Goal: Information Seeking & Learning: Check status

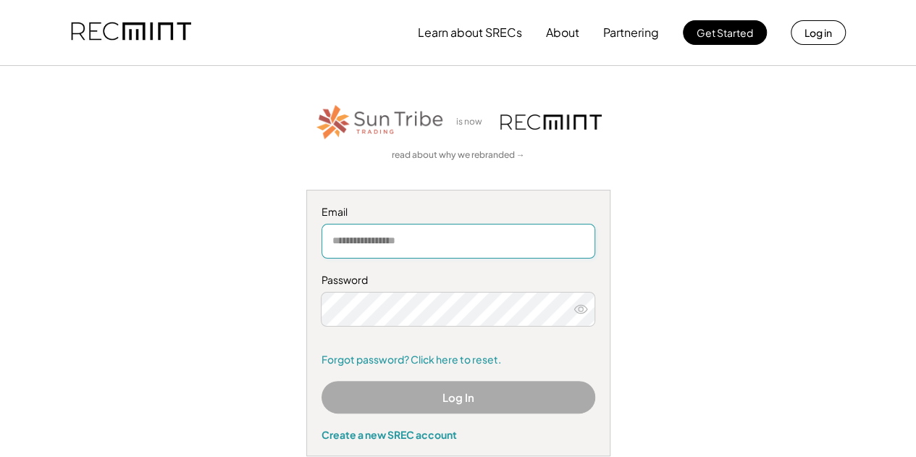
click at [343, 240] on input "email" at bounding box center [458, 241] width 274 height 35
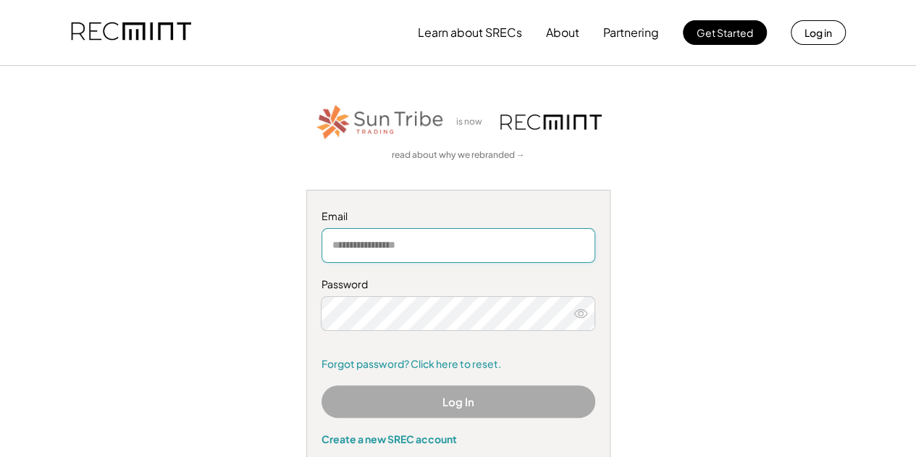
type input "**********"
click at [445, 402] on button "Log In" at bounding box center [458, 401] width 274 height 33
click at [0, 456] on nordpass-autofill-portal at bounding box center [0, 457] width 0 height 0
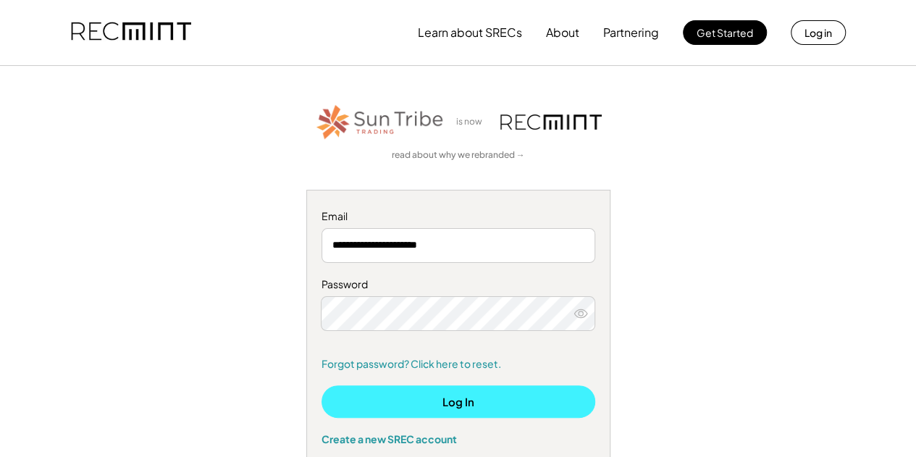
click at [463, 403] on button "Log In" at bounding box center [458, 401] width 274 height 33
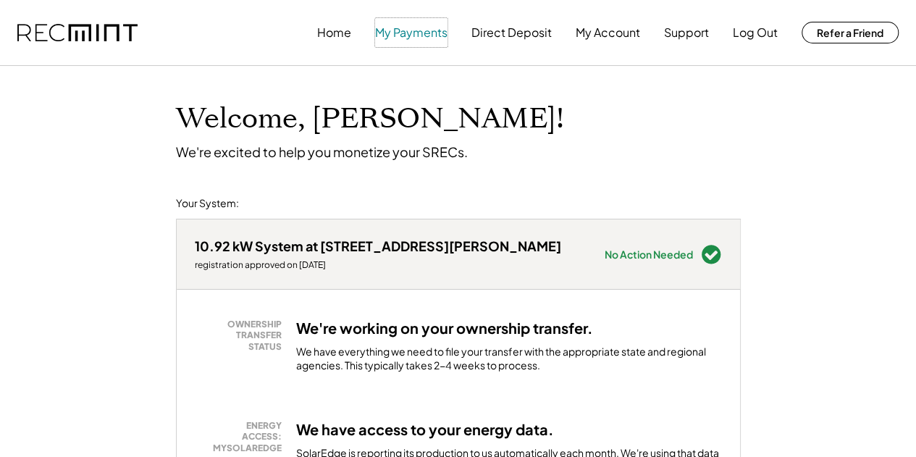
click at [430, 38] on button "My Payments" at bounding box center [411, 32] width 72 height 29
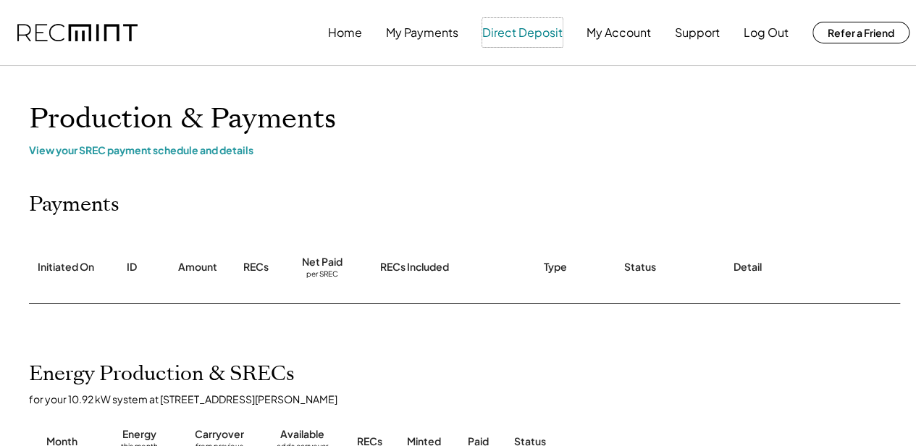
click at [544, 33] on button "Direct Deposit" at bounding box center [522, 32] width 80 height 29
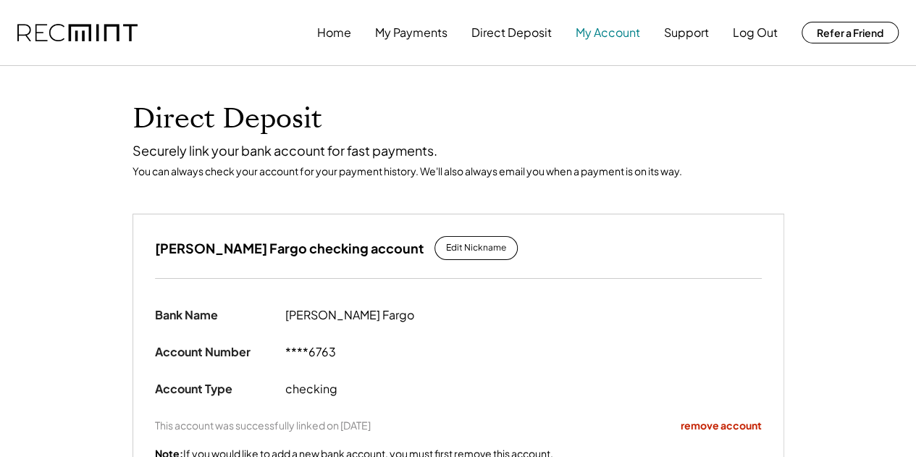
click at [633, 38] on button "My Account" at bounding box center [608, 32] width 64 height 29
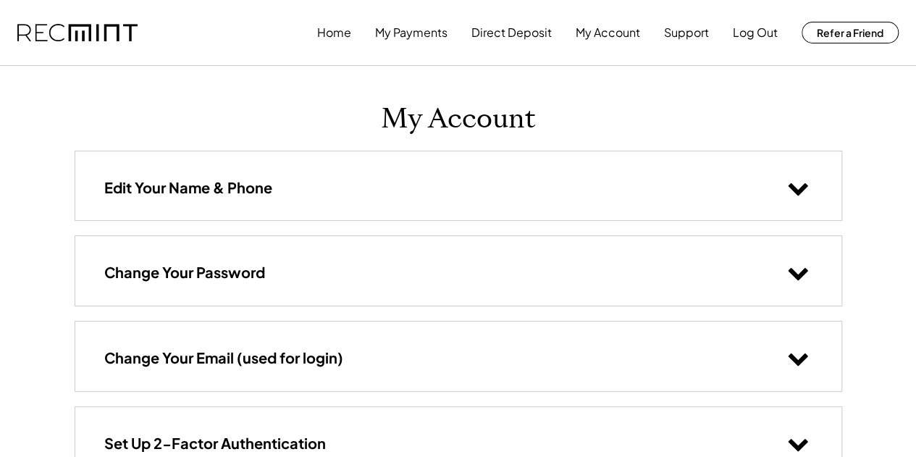
drag, startPoint x: 681, startPoint y: 71, endPoint x: 632, endPoint y: 95, distance: 54.1
click at [632, 95] on div "My Account Edit Your Name & Phone Change Your Password Change Your Email (used …" at bounding box center [458, 289] width 796 height 447
click at [521, 27] on button "Direct Deposit" at bounding box center [511, 32] width 80 height 29
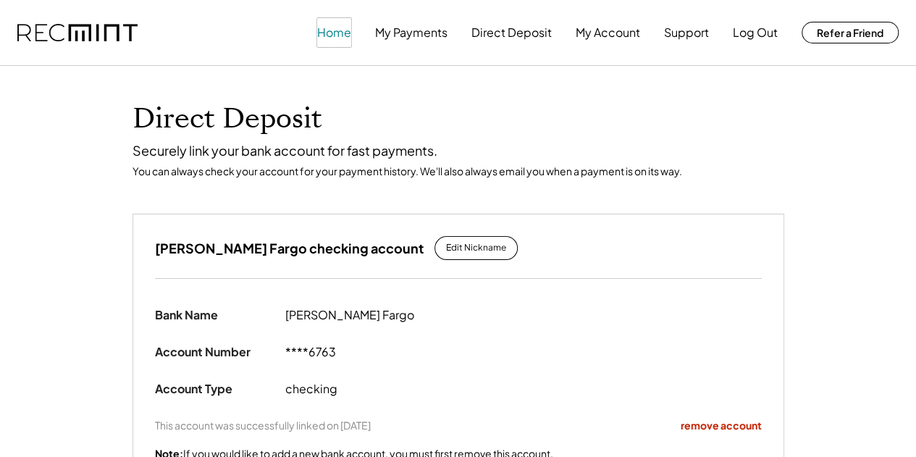
click at [343, 27] on button "Home" at bounding box center [334, 32] width 34 height 29
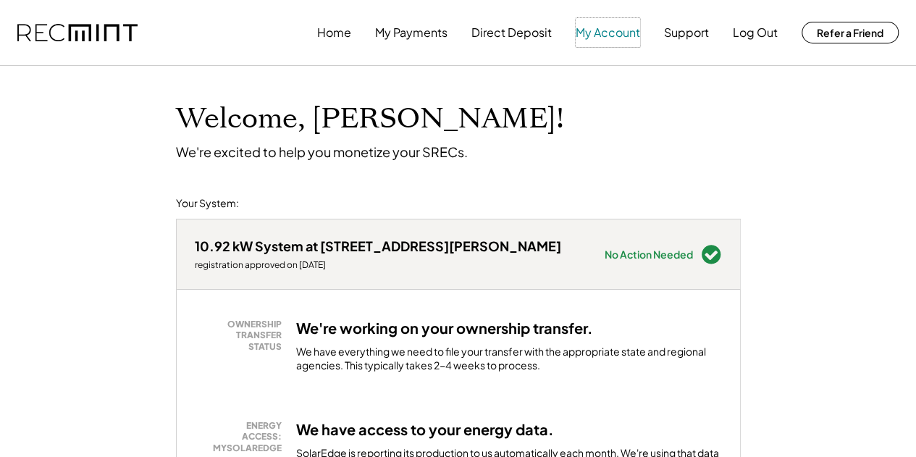
click at [602, 43] on button "My Account" at bounding box center [608, 32] width 64 height 29
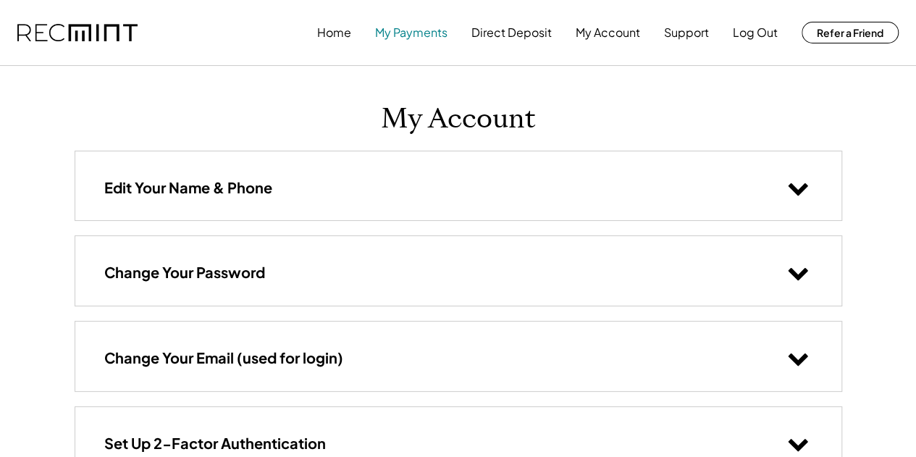
click at [392, 33] on button "My Payments" at bounding box center [411, 32] width 72 height 29
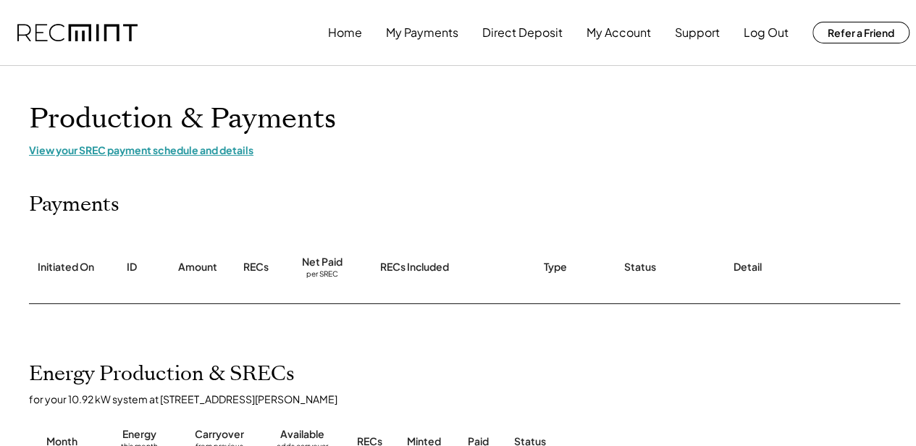
click at [166, 153] on div "View your SREC payment schedule and details" at bounding box center [463, 149] width 869 height 13
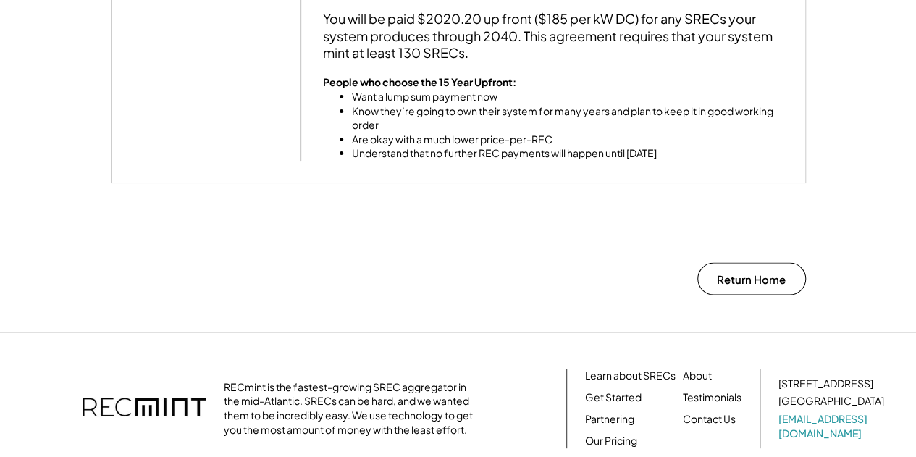
scroll to position [1391, 0]
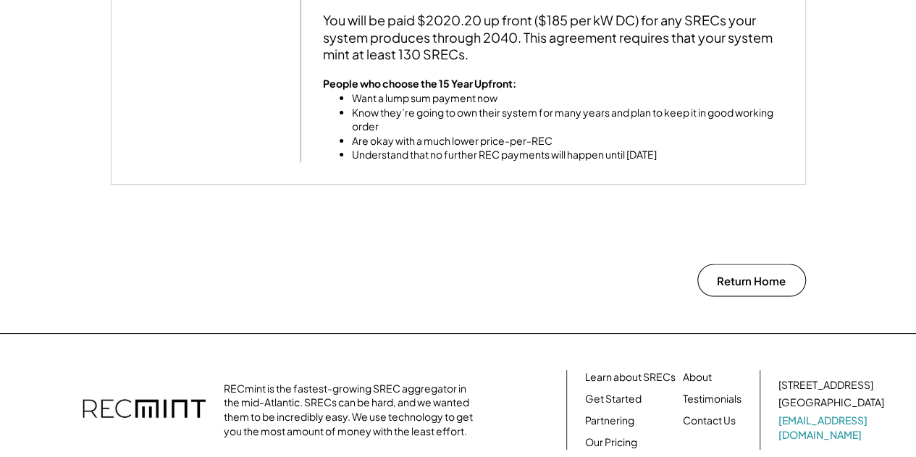
click at [544, 131] on li "Know they’re going to own their system for many years and plan to keep it in go…" at bounding box center [567, 120] width 431 height 28
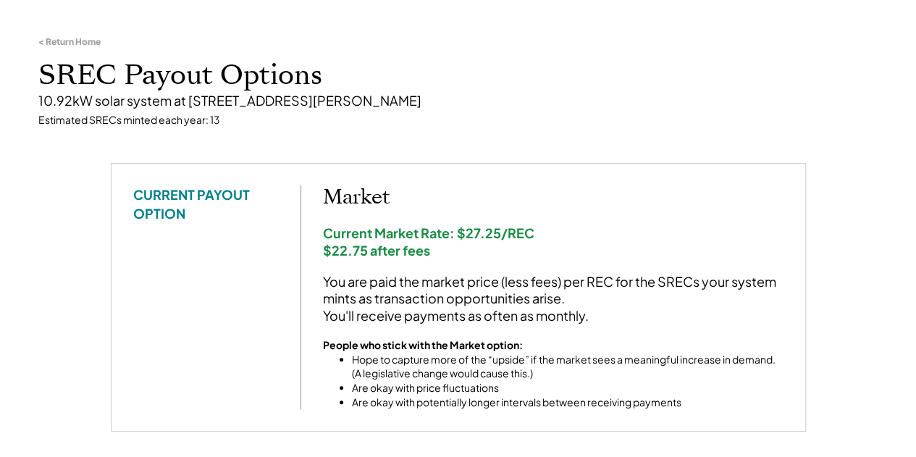
scroll to position [0, 0]
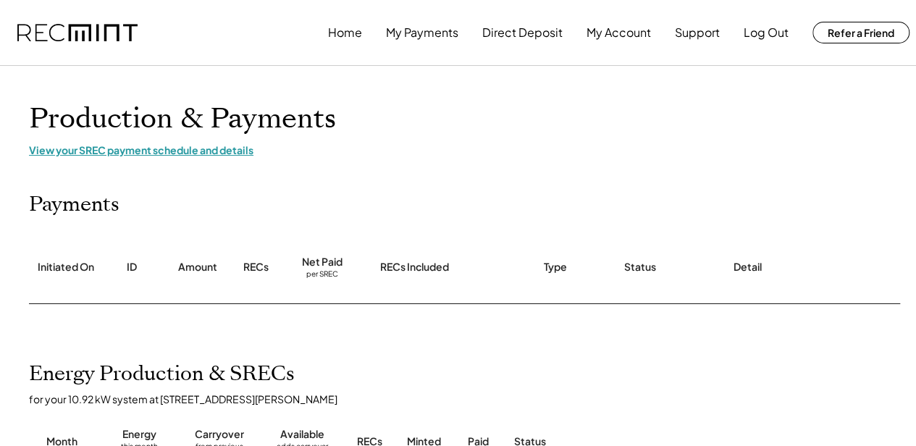
click at [146, 154] on div "View your SREC payment schedule and details" at bounding box center [463, 149] width 869 height 13
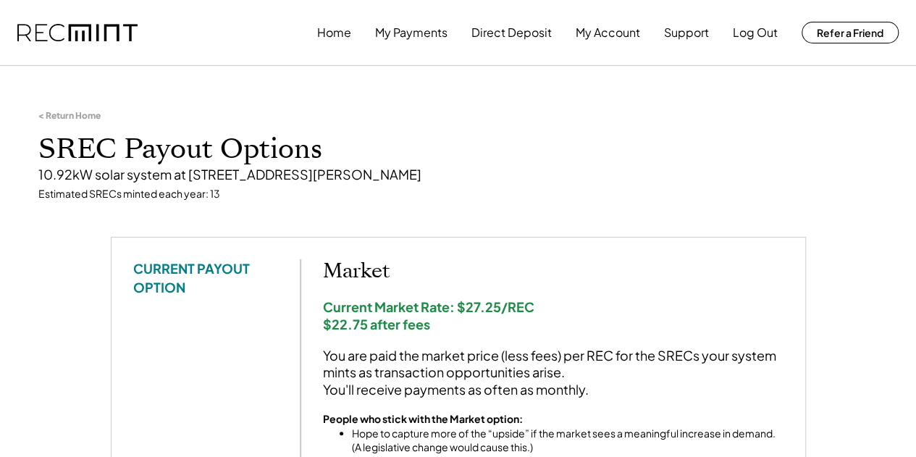
click at [538, 190] on div "Estimated SRECs minted each year: 13" at bounding box center [458, 194] width 840 height 14
